Goal: Information Seeking & Learning: Find specific page/section

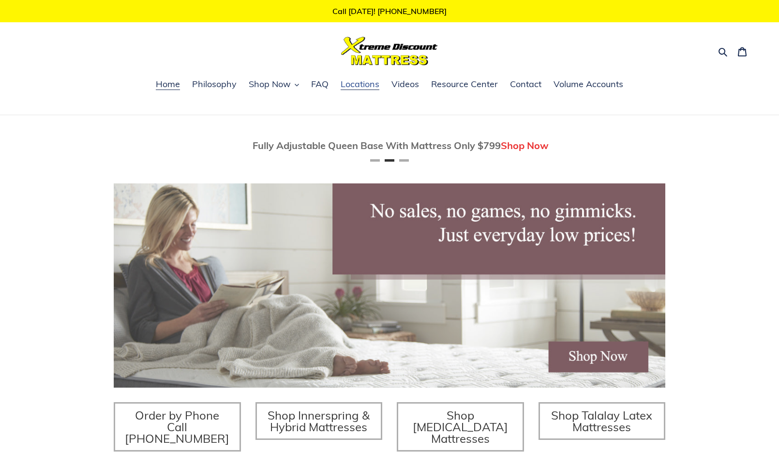
scroll to position [0, 552]
click at [320, 83] on span "FAQ" at bounding box center [319, 84] width 17 height 12
click at [350, 87] on span "Locations" at bounding box center [360, 84] width 39 height 12
